Goal: Submit feedback/report problem

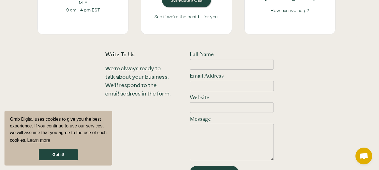
scroll to position [196, 0]
drag, startPoint x: 221, startPoint y: 64, endPoint x: 230, endPoint y: 68, distance: 10.4
click at [221, 64] on input "Full Name" at bounding box center [231, 64] width 84 height 11
type input "[PERSON_NAME]"
click at [229, 85] on input "Email Address" at bounding box center [231, 85] width 84 height 11
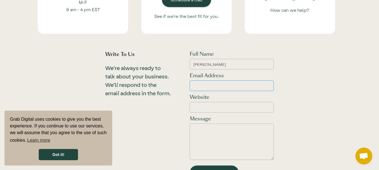
type input "[PERSON_NAME][EMAIL_ADDRESS][DOMAIN_NAME]"
click at [223, 105] on input "Website" at bounding box center [231, 107] width 84 height 11
type input "[URL][DOMAIN_NAME]"
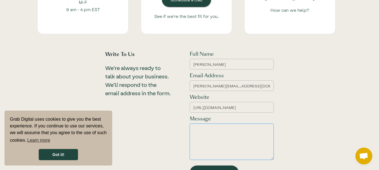
click at [216, 132] on textarea "Email Form" at bounding box center [231, 142] width 84 height 36
click at [214, 130] on textarea "Email Form" at bounding box center [231, 142] width 84 height 36
paste textarea "Hi there, I tried emailing you, but it bounced for some reason... so I’m reachi…"
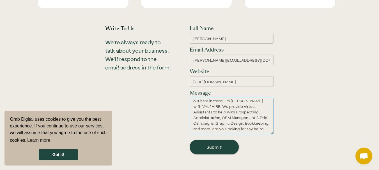
scroll to position [252, 0]
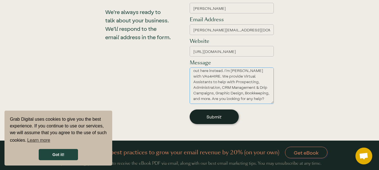
type textarea "Hi there, I tried emailing you, but it bounced for some reason... so I’m reachi…"
click at [221, 116] on input "Submit" at bounding box center [213, 117] width 49 height 15
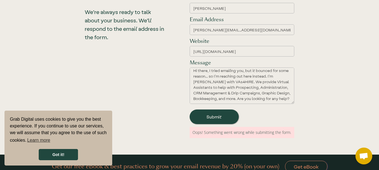
scroll to position [8, 0]
drag, startPoint x: 216, startPoint y: 118, endPoint x: 224, endPoint y: 108, distance: 12.8
click at [216, 118] on input "Submit" at bounding box center [213, 117] width 49 height 15
type input "Submit"
click at [361, 155] on span "Open chat" at bounding box center [363, 157] width 9 height 8
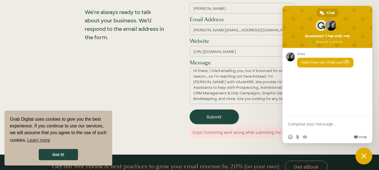
scroll to position [0, 0]
click at [309, 121] on textarea "Compose your message..." at bounding box center [321, 124] width 67 height 14
type textarea "Hi there, I tried emailing you, but it bounced for some reason... so I’m reachi…"
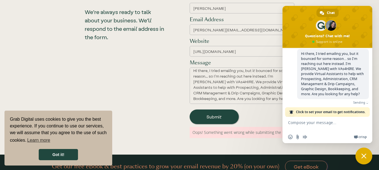
scroll to position [78, 0]
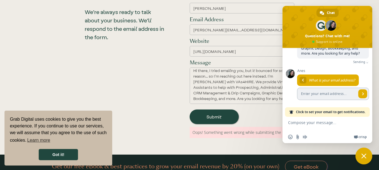
drag, startPoint x: 316, startPoint y: 93, endPoint x: 320, endPoint y: 94, distance: 3.7
click at [317, 93] on input "Enter your email address..." at bounding box center [326, 94] width 59 height 12
type input "[PERSON_NAME][EMAIL_ADDRESS][DOMAIN_NAME]"
click at [361, 94] on span "Send" at bounding box center [362, 94] width 3 height 3
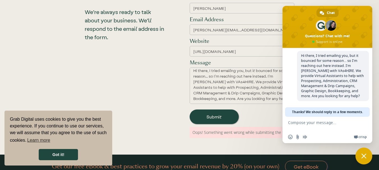
scroll to position [36, 0]
